Goal: Transaction & Acquisition: Purchase product/service

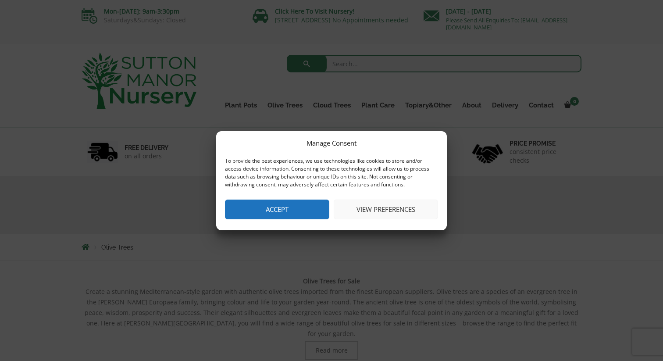
click at [423, 213] on button "View preferences" at bounding box center [385, 209] width 104 height 20
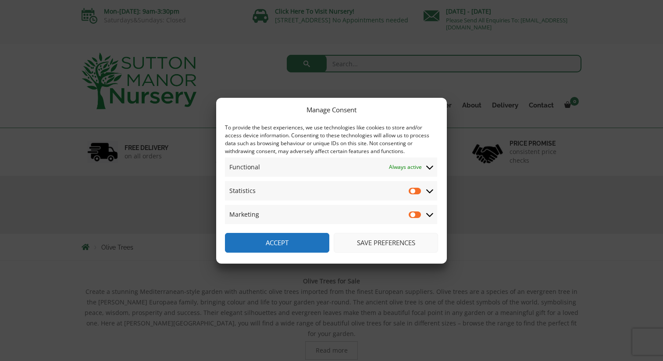
click at [405, 245] on button "Save preferences" at bounding box center [385, 243] width 104 height 20
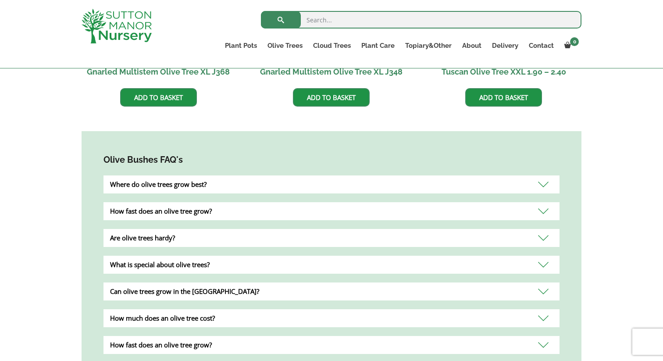
scroll to position [707, 0]
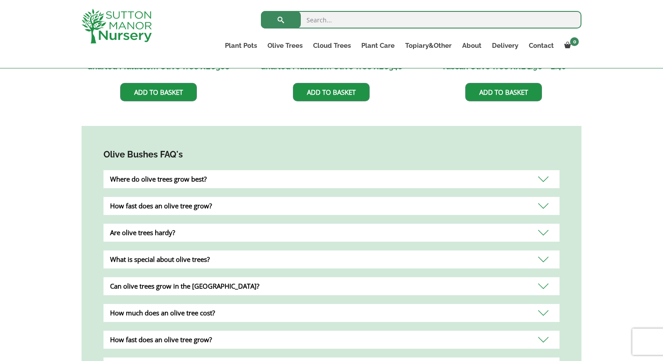
click at [166, 170] on div "Where do olive trees grow best?" at bounding box center [331, 179] width 456 height 18
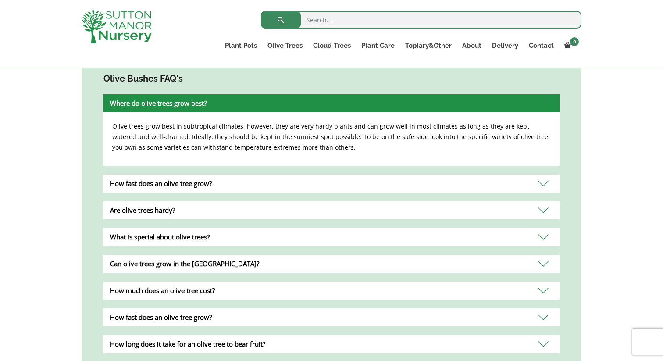
scroll to position [817, 0]
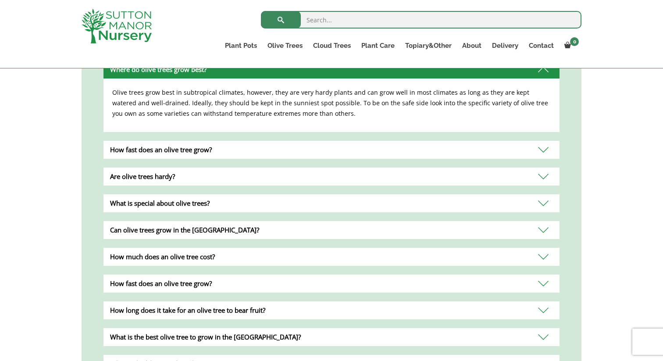
click at [186, 252] on div "How much does an olive tree cost?" at bounding box center [331, 257] width 456 height 18
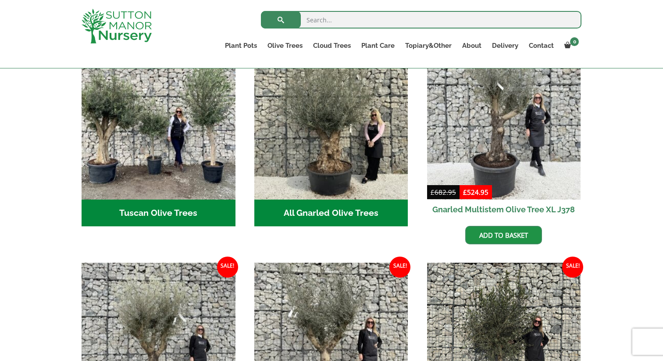
scroll to position [314, 0]
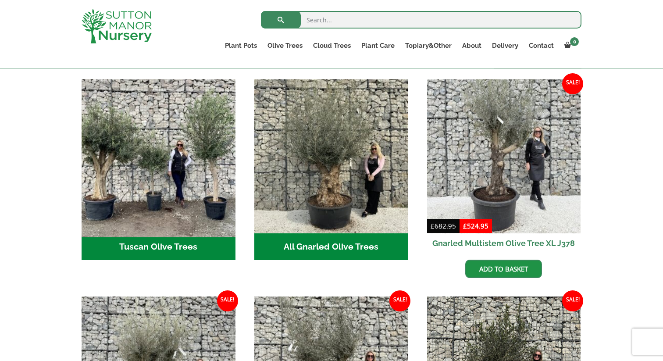
click at [122, 146] on img "Visit product category Tuscan Olive Trees" at bounding box center [158, 155] width 161 height 161
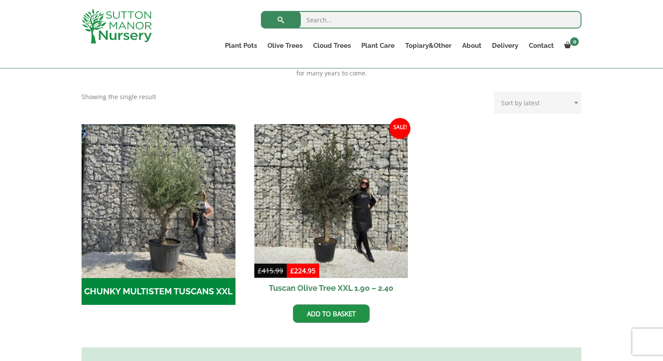
scroll to position [216, 0]
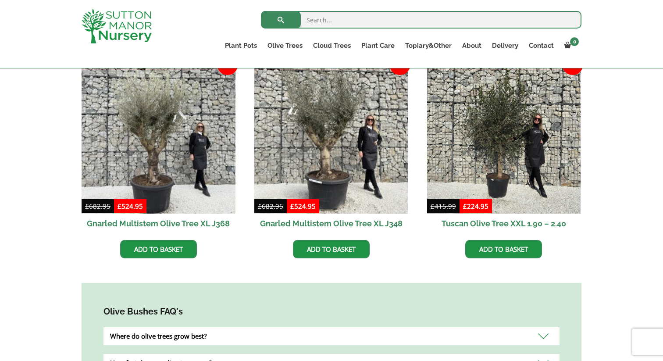
scroll to position [567, 0]
